Goal: Information Seeking & Learning: Learn about a topic

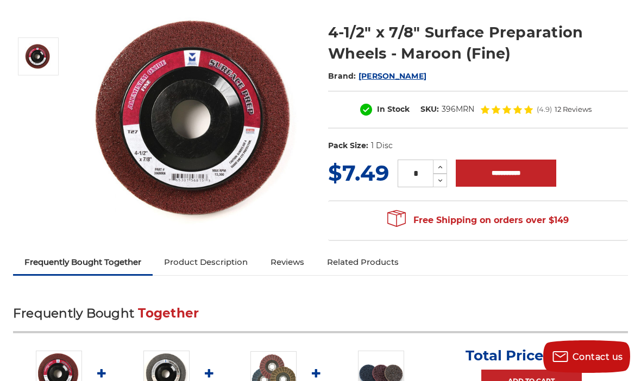
scroll to position [154, 0]
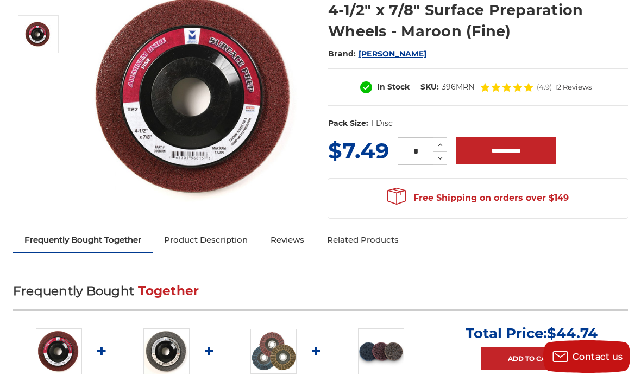
click at [232, 251] on link "Product Description" at bounding box center [206, 240] width 106 height 24
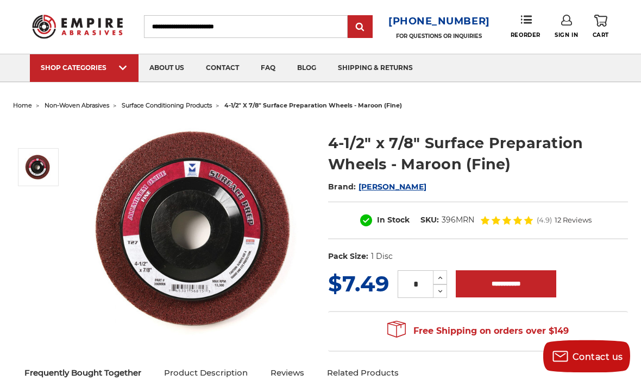
scroll to position [0, 0]
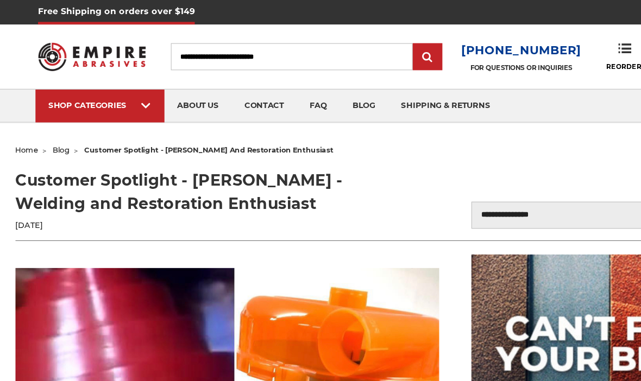
click at [504, 87] on ul "SHOP CATEGORIES sanding belts 3/8" x 13" 1/2" x 18" 1/2" x 24" faq" at bounding box center [320, 88] width 581 height 27
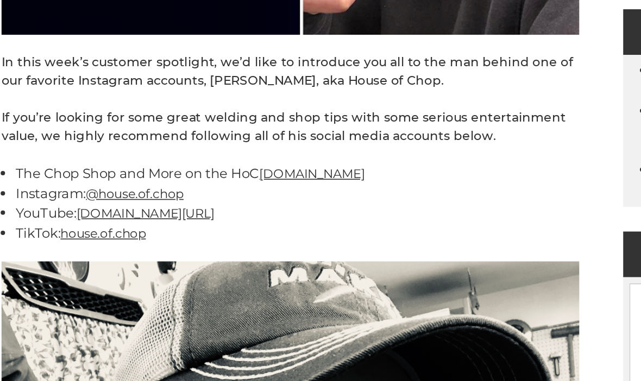
scroll to position [433, 0]
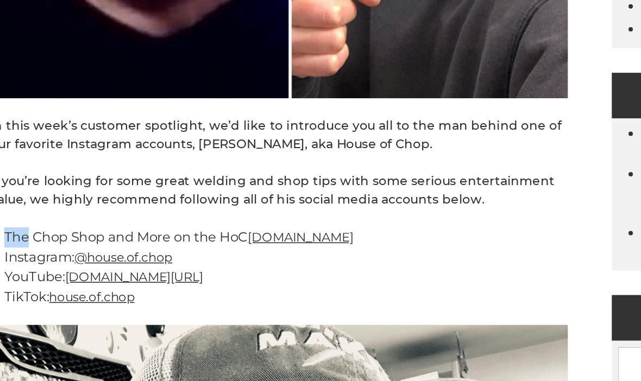
click at [340, 236] on li "Instagram: @house.of.chop" at bounding box center [196, 242] width 348 height 12
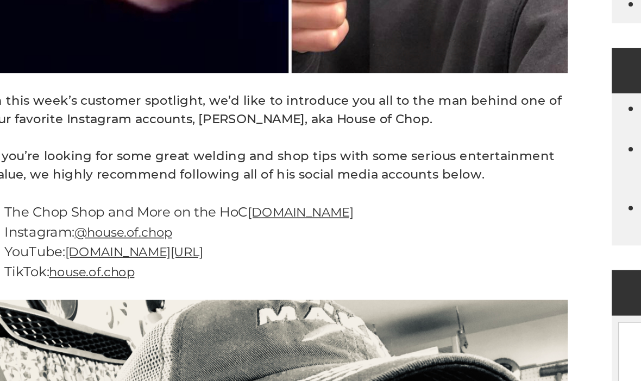
click at [334, 236] on li "Instagram: @house.of.chop" at bounding box center [196, 242] width 348 height 12
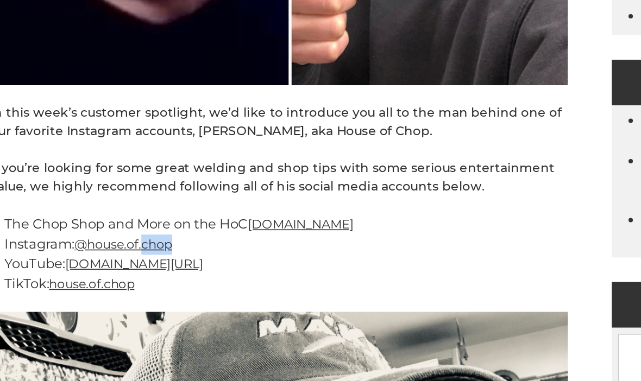
click at [334, 236] on li "Instagram: @house.of.chop" at bounding box center [196, 242] width 348 height 12
click at [340, 223] on li "The Chop Shop and More on the HoC www.thehouseofchop.com" at bounding box center [196, 229] width 348 height 12
click at [337, 236] on li "Instagram: @house.of.chop" at bounding box center [196, 242] width 348 height 12
click at [336, 223] on li "The Chop Shop and More on the HoC www.thehouseofchop.com" at bounding box center [196, 229] width 348 height 12
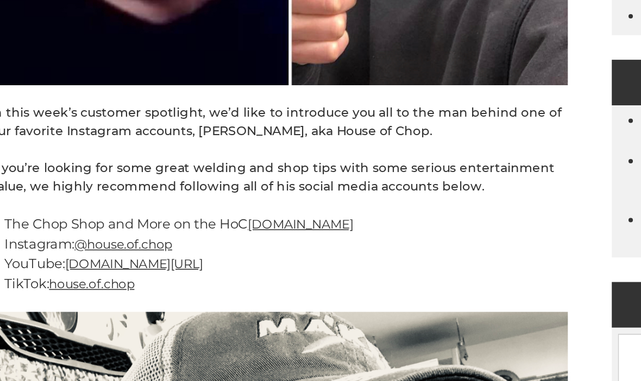
click at [336, 223] on li "The Chop Shop and More on the HoC www.thehouseofchop.com" at bounding box center [196, 229] width 348 height 12
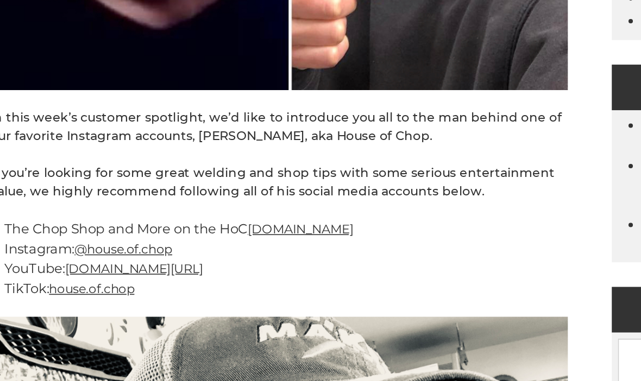
click at [332, 236] on li "Instagram: @house.of.chop" at bounding box center [196, 242] width 348 height 12
click at [334, 236] on li "Instagram: @house.of.chop" at bounding box center [196, 242] width 348 height 12
click at [336, 223] on li "The Chop Shop and More on the HoC www.thehouseofchop.com" at bounding box center [196, 229] width 348 height 12
click at [335, 223] on li "The Chop Shop and More on the HoC www.thehouseofchop.com" at bounding box center [196, 229] width 348 height 12
click at [336, 223] on li "The Chop Shop and More on the HoC www.thehouseofchop.com" at bounding box center [196, 229] width 348 height 12
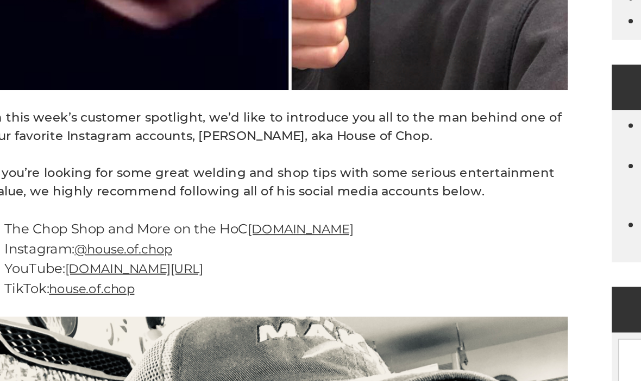
click at [336, 223] on li "The Chop Shop and More on the HoC www.thehouseofchop.com" at bounding box center [196, 229] width 348 height 12
click at [335, 236] on li "Instagram: @house.of.chop" at bounding box center [196, 242] width 348 height 12
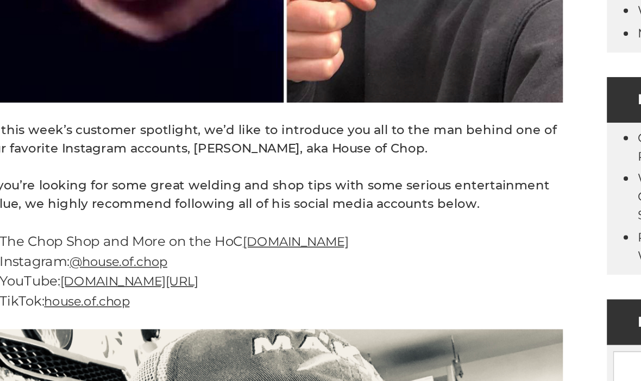
click at [332, 223] on li "The Chop Shop and More on the HoC www.thehouseofchop.com" at bounding box center [196, 229] width 348 height 12
click at [333, 223] on li "The Chop Shop and More on the HoC www.thehouseofchop.com" at bounding box center [196, 229] width 348 height 12
click at [331, 223] on li "The Chop Shop and More on the HoC www.thehouseofchop.com" at bounding box center [196, 229] width 348 height 12
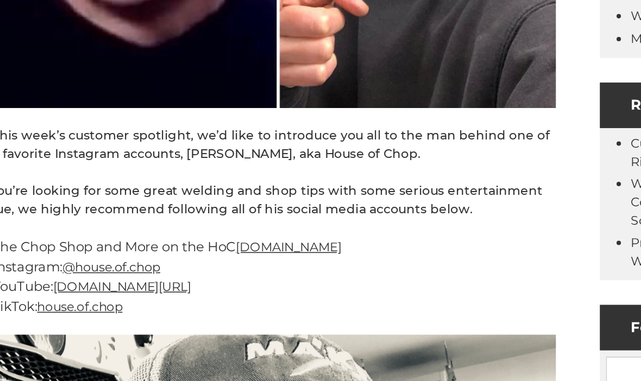
click at [329, 223] on li "The Chop Shop and More on the HoC www.thehouseofchop.com" at bounding box center [196, 229] width 348 height 12
click at [327, 223] on li "The Chop Shop and More on the HoC www.thehouseofchop.com" at bounding box center [196, 229] width 348 height 12
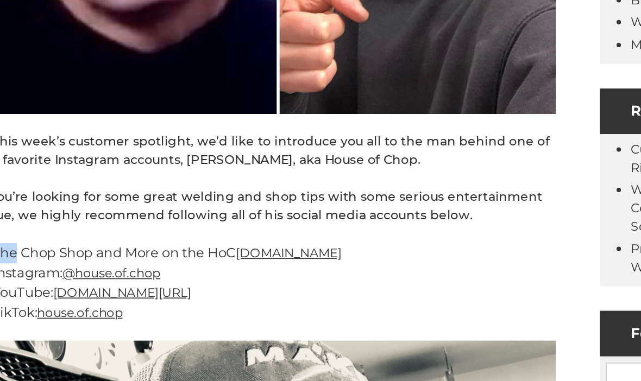
click at [328, 223] on li "The Chop Shop and More on the HoC www.thehouseofchop.com" at bounding box center [196, 229] width 348 height 12
click at [329, 223] on li "The Chop Shop and More on the HoC www.thehouseofchop.com" at bounding box center [196, 229] width 348 height 12
click at [330, 223] on li "The Chop Shop and More on the HoC www.thehouseofchop.com" at bounding box center [196, 229] width 348 height 12
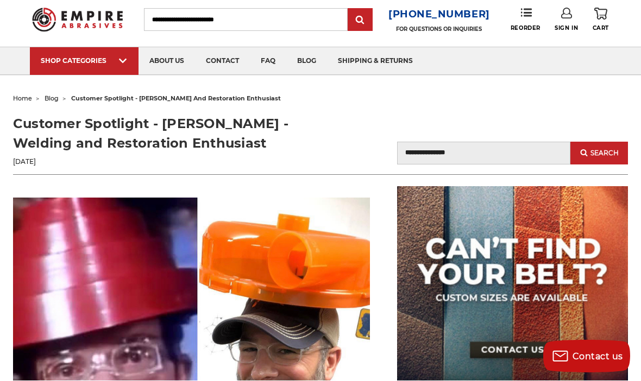
scroll to position [28, 0]
